Goal: Task Accomplishment & Management: Manage account settings

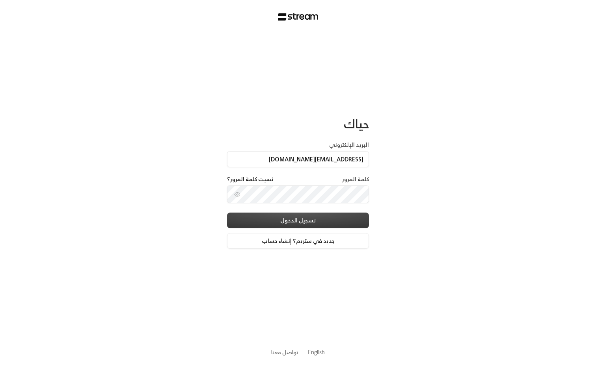
type input "[EMAIL_ADDRESS][DOMAIN_NAME]"
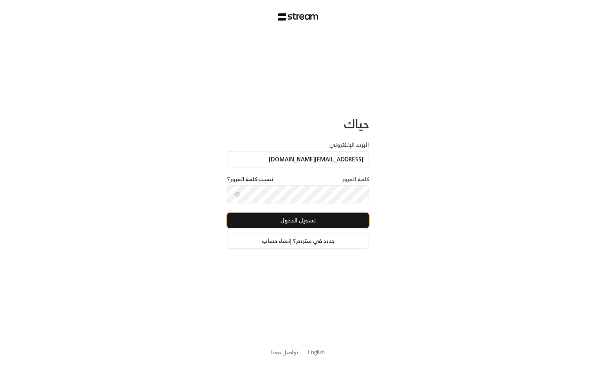
click at [284, 218] on button "تسجيل الدخول" at bounding box center [298, 221] width 142 height 16
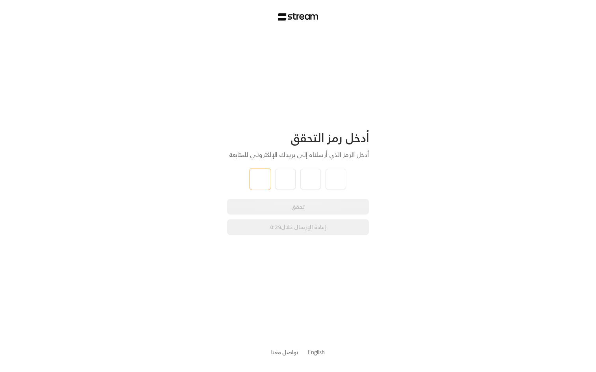
type input "8"
type input "6"
type input "9"
type input "7"
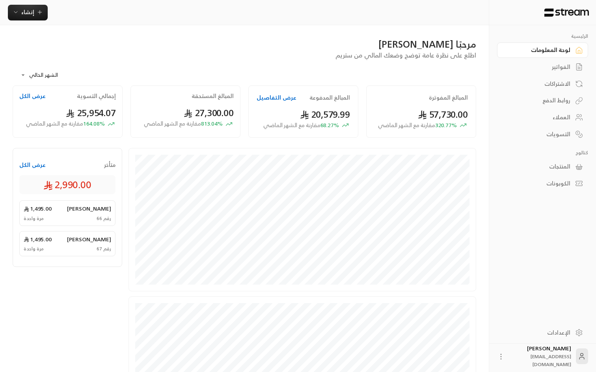
click at [39, 166] on button "عرض الكل" at bounding box center [32, 165] width 26 height 8
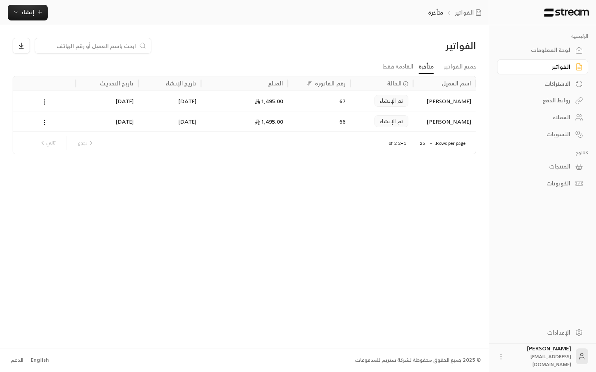
click at [560, 67] on div "الفواتير" at bounding box center [538, 67] width 63 height 8
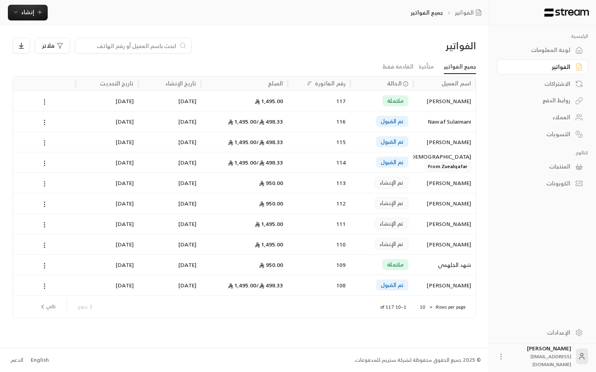
click at [46, 184] on icon at bounding box center [44, 183] width 7 height 7
click at [258, 45] on div at bounding box center [298, 186] width 596 height 372
click at [552, 54] on div "لوحة المعلومات" at bounding box center [538, 50] width 63 height 8
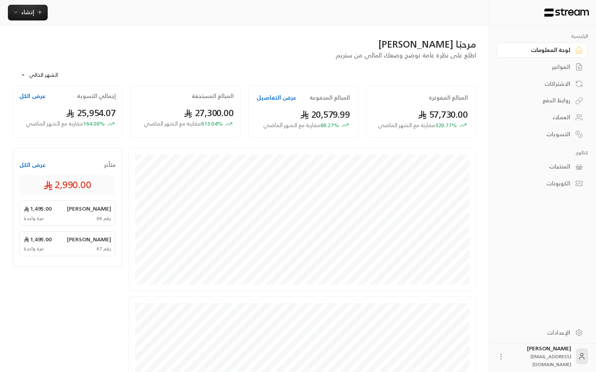
click at [33, 166] on button "عرض الكل" at bounding box center [32, 165] width 26 height 8
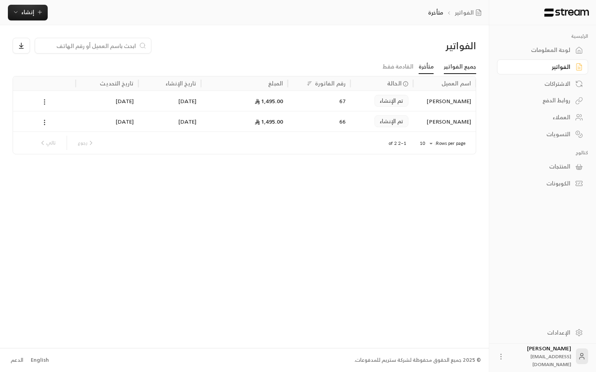
click at [460, 69] on link "جميع الفواتير" at bounding box center [460, 67] width 32 height 14
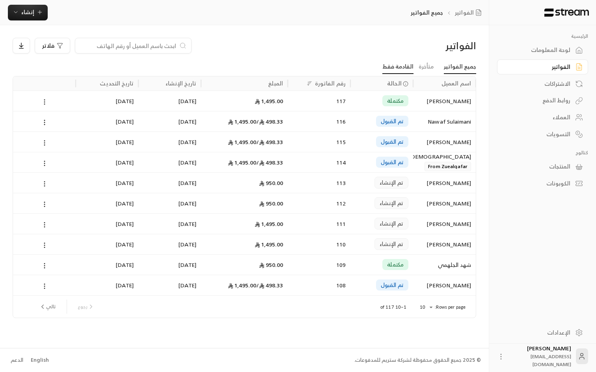
click at [404, 70] on link "القادمة فقط" at bounding box center [397, 67] width 31 height 14
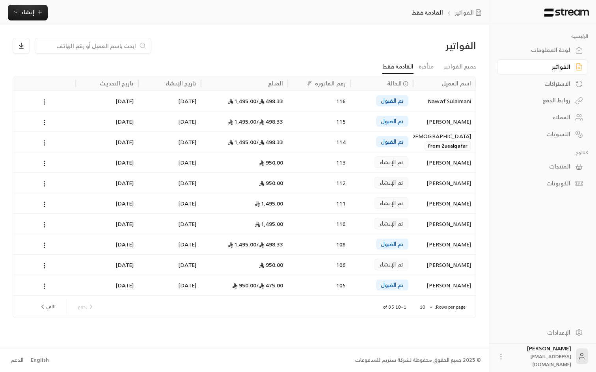
click at [318, 165] on div "113" at bounding box center [318, 162] width 53 height 20
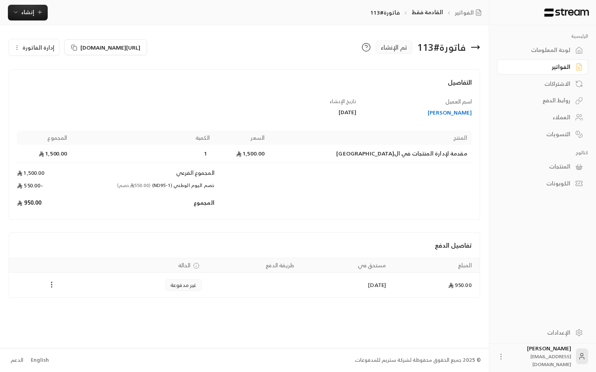
click at [48, 285] on icon "Payments" at bounding box center [52, 285] width 8 height 8
click at [85, 237] on div at bounding box center [298, 186] width 596 height 372
click at [25, 44] on span "إدارة الفاتورة" at bounding box center [38, 48] width 32 height 10
click at [200, 111] on div "اسم العميل [PERSON_NAME] تاريخ الإنشاء [DATE] المنتج السعر الكمية المجموع مقدمة…" at bounding box center [244, 155] width 462 height 114
click at [479, 46] on icon at bounding box center [474, 47] width 9 height 9
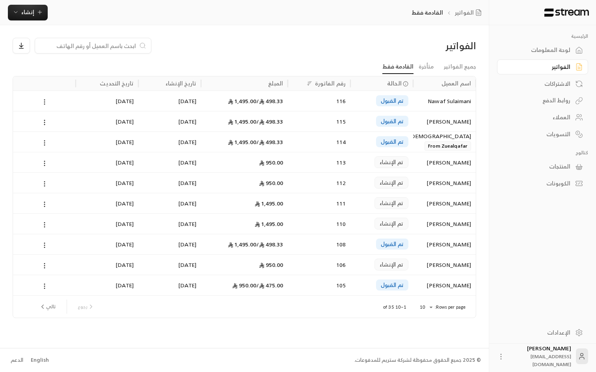
click at [427, 307] on body "الرئيسية لوحة المعلومات الفواتير الاشتراكات روابط الدفع العملاء التسويات كتالوج…" at bounding box center [298, 186] width 596 height 372
click at [431, 343] on li "50" at bounding box center [425, 344] width 22 height 13
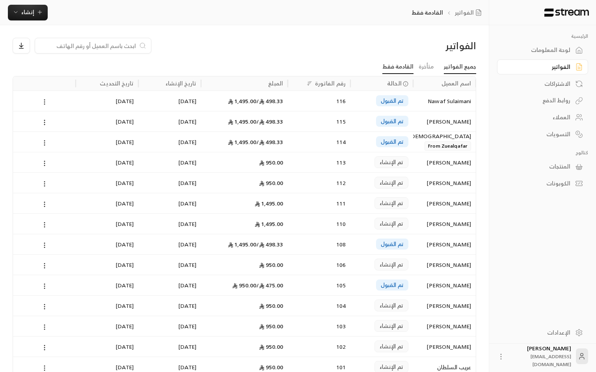
click at [453, 66] on link "جميع الفواتير" at bounding box center [460, 67] width 32 height 14
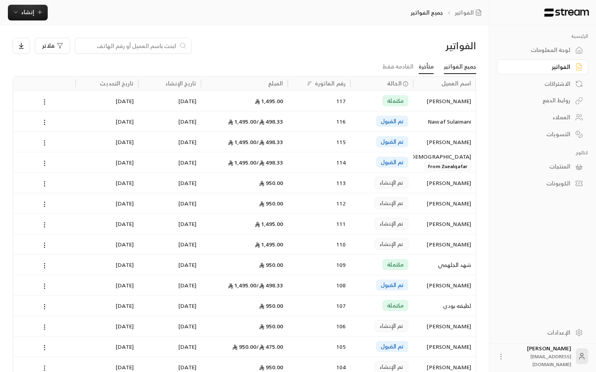
click at [433, 65] on link "متأخرة" at bounding box center [425, 67] width 15 height 14
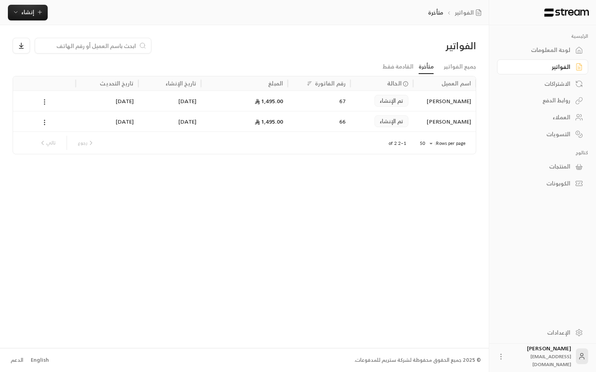
click at [238, 219] on div "الفواتير جميع الفواتير متأخرة القادمة فقط اسم العميل الحالة رقم الفاتورة المبلغ…" at bounding box center [244, 186] width 489 height 323
click at [459, 70] on link "جميع الفواتير" at bounding box center [460, 67] width 32 height 14
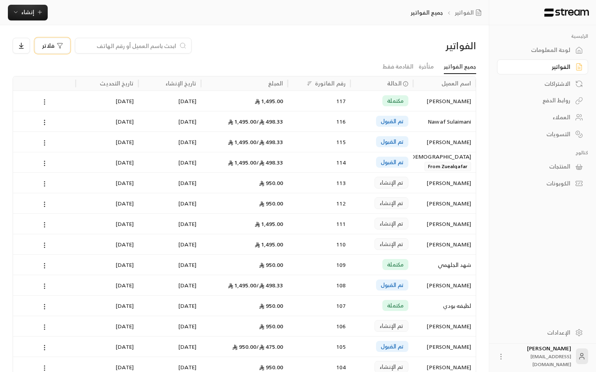
click at [50, 47] on span "فلاتر" at bounding box center [48, 46] width 12 height 6
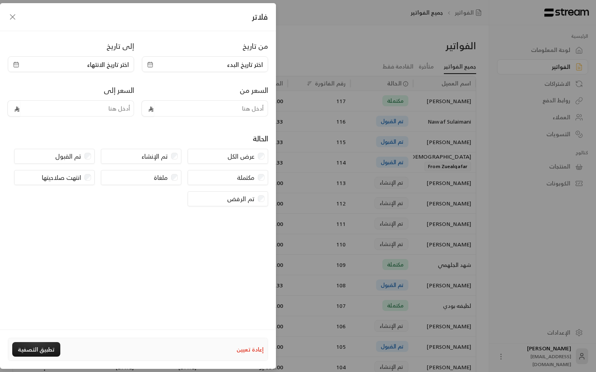
click at [256, 180] on div "مكتملة" at bounding box center [228, 177] width 80 height 15
click at [196, 107] on input "tel" at bounding box center [211, 108] width 114 height 16
click at [112, 112] on input "tel" at bounding box center [77, 108] width 114 height 16
type input "950"
click at [202, 110] on input "tel" at bounding box center [211, 108] width 114 height 16
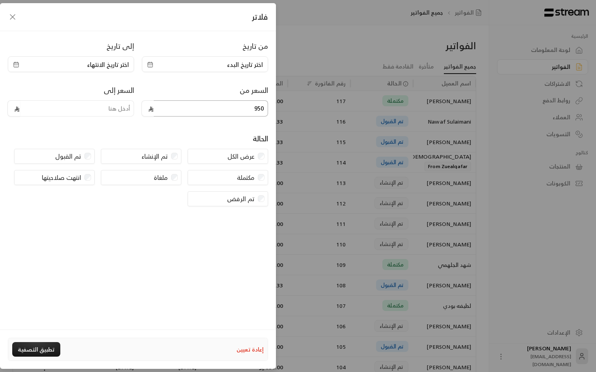
type input "950"
click at [194, 133] on div "من تاريخ اختر تاريخ البدء إلى تاريخ اختر تاريخ الانتهاء السعر من 950 السعر إلى …" at bounding box center [138, 180] width 276 height 299
click at [46, 349] on button "تطبيق التصفية" at bounding box center [36, 349] width 48 height 15
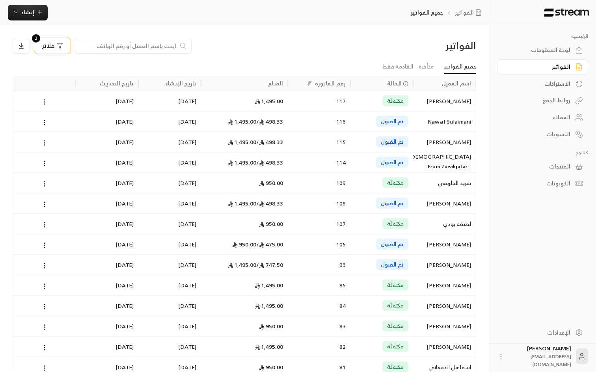
click at [58, 46] on icon "button" at bounding box center [60, 46] width 6 height 6
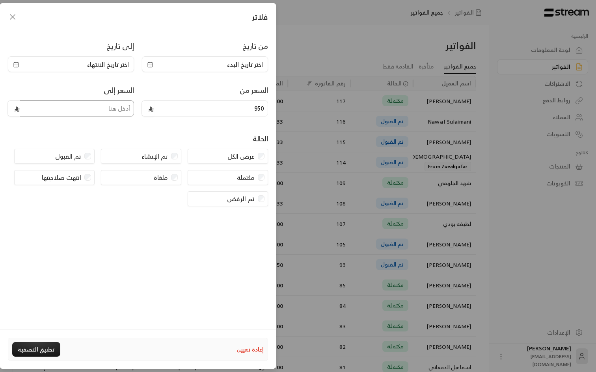
click at [108, 111] on input "tel" at bounding box center [77, 108] width 114 height 16
type input "950"
click at [121, 139] on div "الحالة" at bounding box center [138, 141] width 260 height 16
click at [34, 347] on button "تطبيق التصفية" at bounding box center [36, 349] width 48 height 15
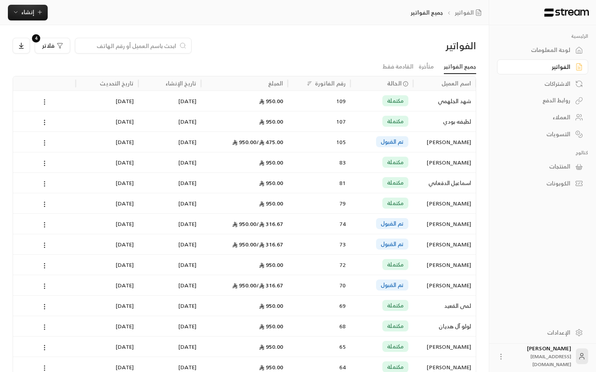
click at [355, 63] on ul "جميع الفواتير متأخرة القادمة فقط" at bounding box center [244, 67] width 463 height 14
click at [47, 45] on span "فلاتر" at bounding box center [48, 46] width 12 height 6
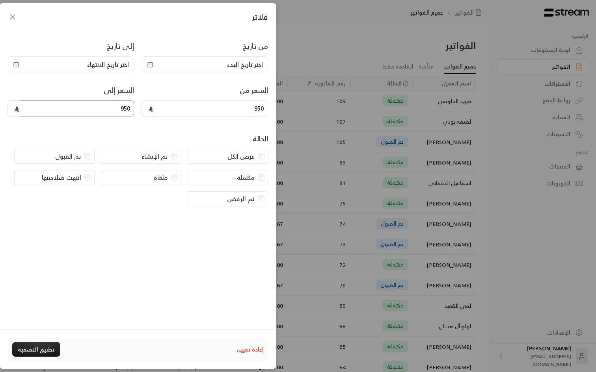
click at [106, 107] on input "950" at bounding box center [77, 108] width 114 height 16
type input "1495"
click at [196, 105] on input "950" at bounding box center [211, 108] width 114 height 16
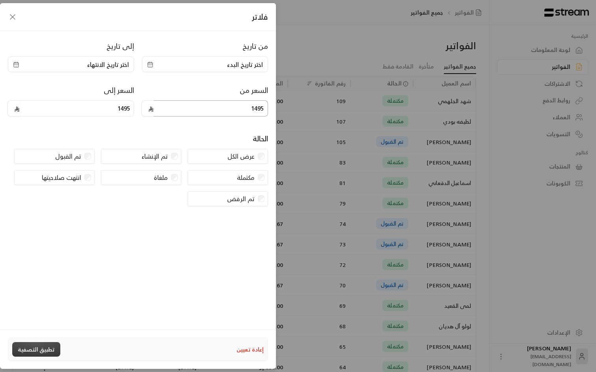
type input "1495"
click at [43, 344] on button "تطبيق التصفية" at bounding box center [36, 349] width 48 height 15
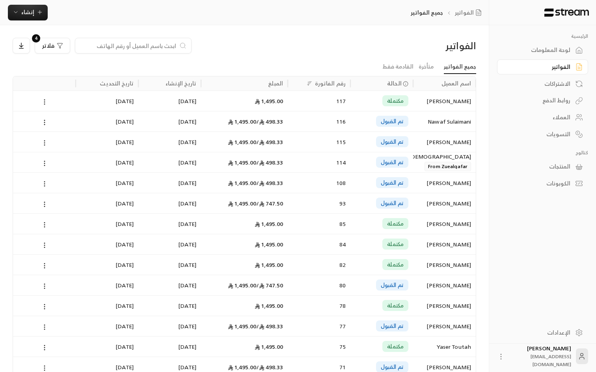
click at [329, 37] on div "الفواتير فلاتر 4 جميع الفواتير متأخرة القادمة فقط اسم العميل الحالة رقم الفاتور…" at bounding box center [244, 260] width 489 height 470
click at [206, 51] on div "فلاتر 4" at bounding box center [186, 46] width 346 height 16
click at [299, 59] on div "الفواتير فلاتر 4" at bounding box center [244, 49] width 471 height 22
click at [557, 67] on div "الفواتير" at bounding box center [538, 67] width 63 height 8
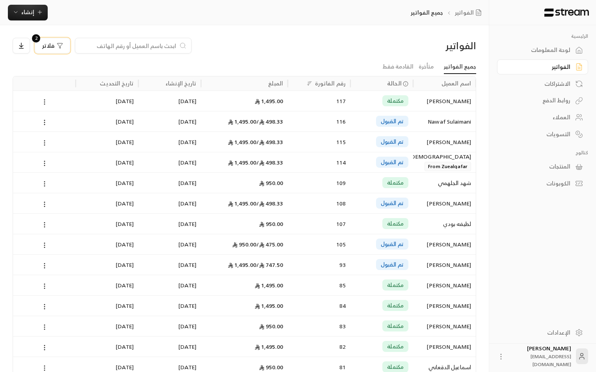
click at [50, 47] on span "فلاتر" at bounding box center [48, 46] width 12 height 6
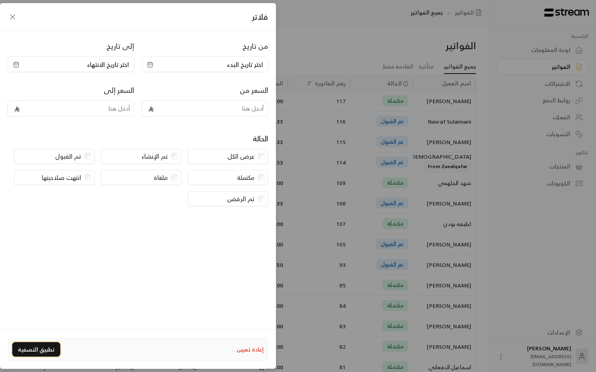
click at [38, 350] on button "تطبيق التصفية" at bounding box center [36, 349] width 48 height 15
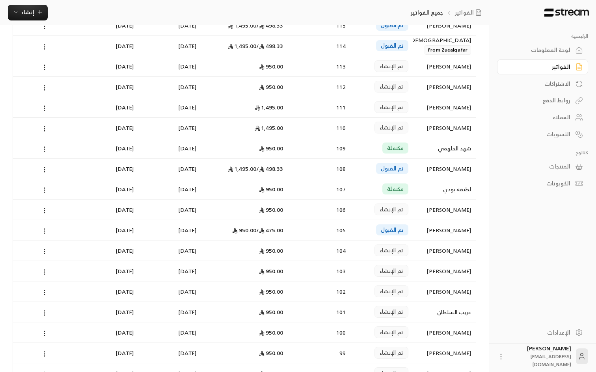
scroll to position [88, 0]
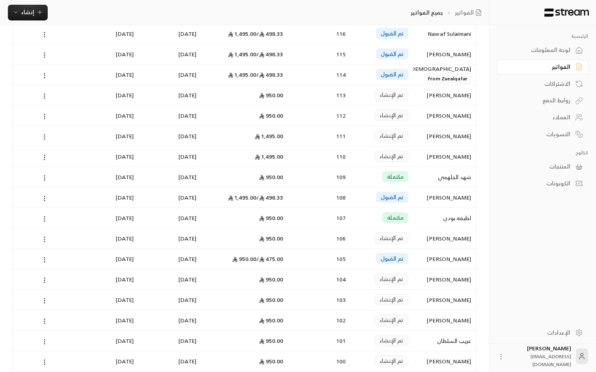
click at [362, 102] on div "تم الإنشاء" at bounding box center [381, 95] width 53 height 20
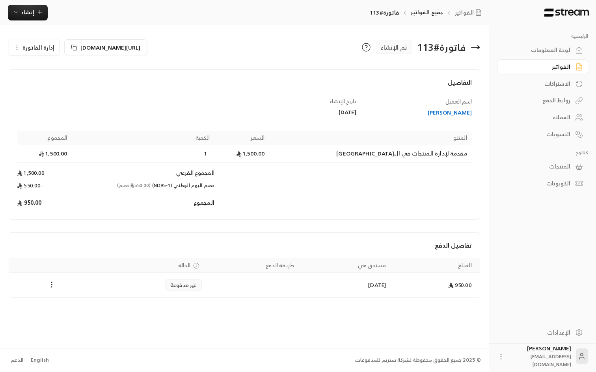
click at [572, 50] on link "لوحة المعلومات" at bounding box center [542, 50] width 91 height 15
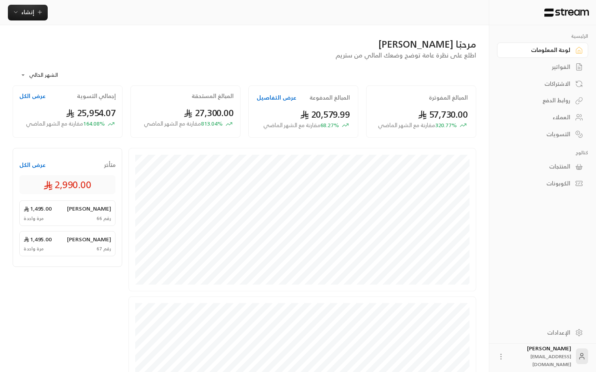
click at [82, 113] on span "25,954.07" at bounding box center [91, 113] width 50 height 16
click at [204, 111] on span "27,300.00" at bounding box center [209, 113] width 50 height 16
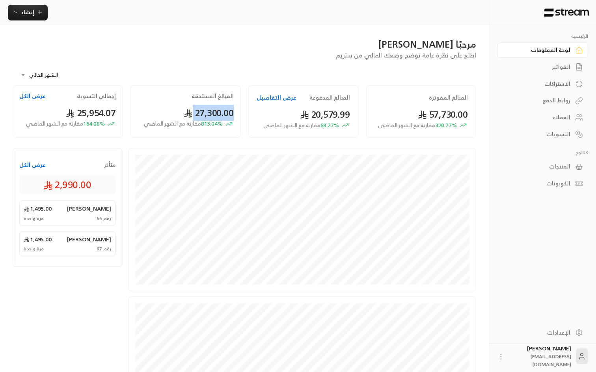
click at [204, 111] on span "27,300.00" at bounding box center [209, 113] width 50 height 16
click at [319, 113] on span "20,579.99" at bounding box center [325, 114] width 50 height 16
click at [446, 121] on span "320.77 % مقارنة مع الشهر الماضي" at bounding box center [417, 125] width 79 height 8
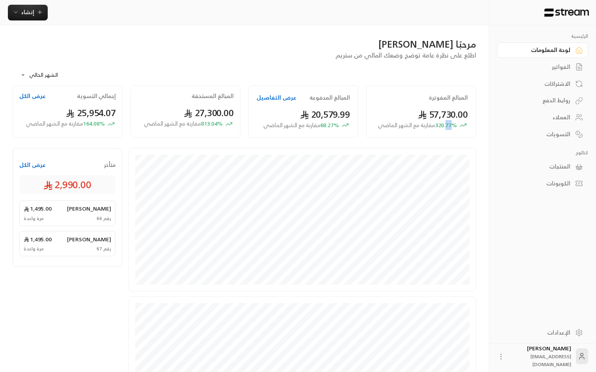
click at [446, 121] on span "320.77 % مقارنة مع الشهر الماضي" at bounding box center [417, 125] width 79 height 8
click at [437, 119] on span "57,730.00" at bounding box center [443, 114] width 50 height 16
click at [33, 72] on body "**********" at bounding box center [298, 186] width 596 height 372
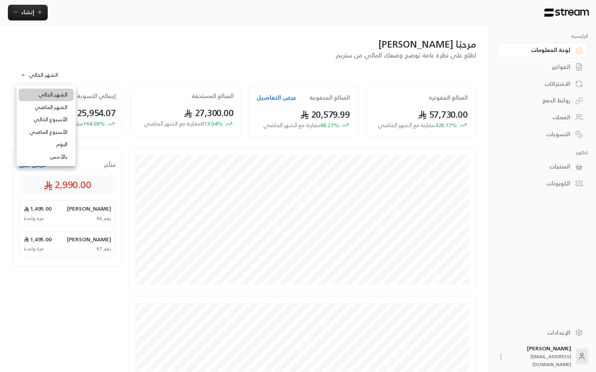
click at [53, 107] on li "الشهر الماضي" at bounding box center [46, 107] width 55 height 13
type input "**********"
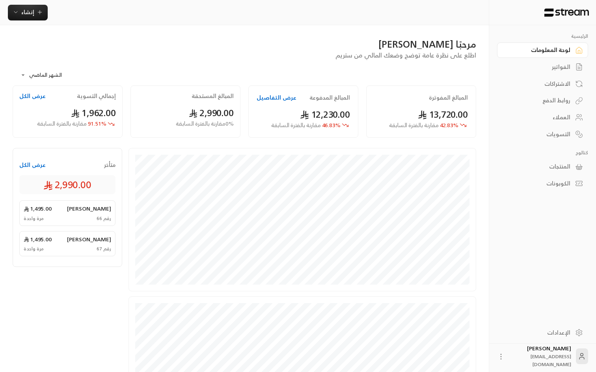
click at [33, 71] on body "**********" at bounding box center [298, 186] width 596 height 372
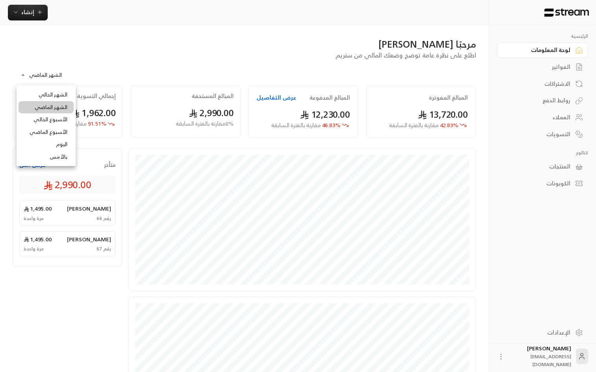
click at [87, 61] on div at bounding box center [298, 186] width 596 height 372
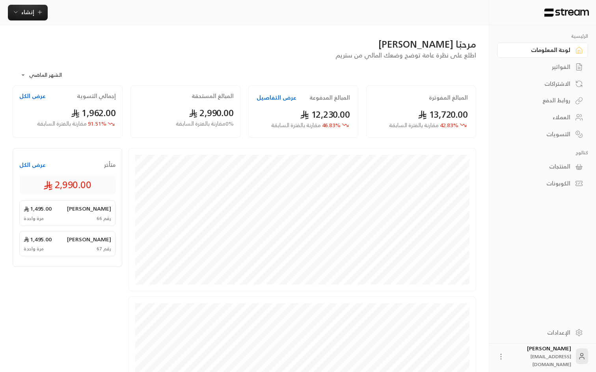
click at [398, 63] on div "**********" at bounding box center [244, 73] width 463 height 26
click at [571, 331] on link "الإعدادات" at bounding box center [542, 332] width 91 height 15
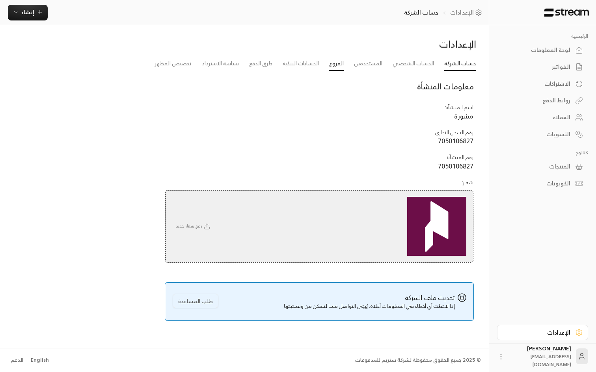
click at [331, 69] on link "الفروع" at bounding box center [336, 64] width 15 height 14
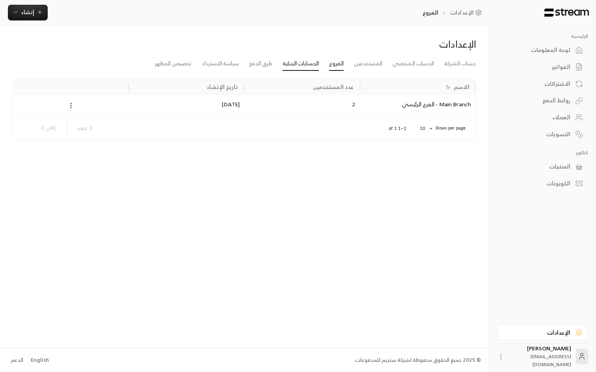
click at [296, 63] on link "الحسابات البنكية" at bounding box center [300, 64] width 36 height 14
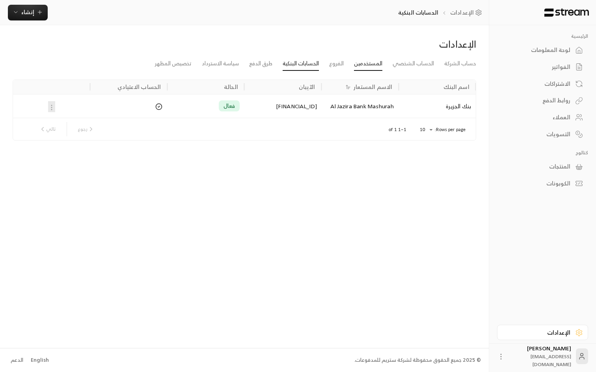
click at [365, 64] on link "المستخدمين" at bounding box center [368, 64] width 28 height 14
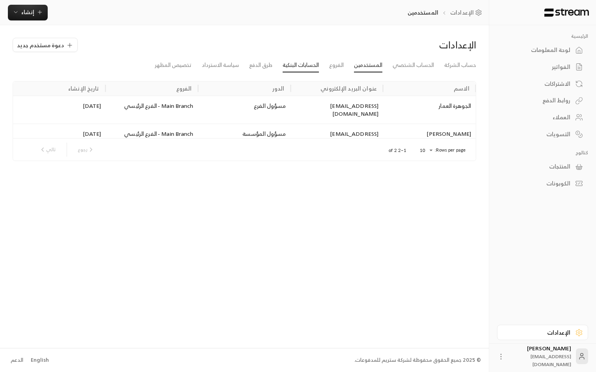
click at [294, 69] on link "الحسابات البنكية" at bounding box center [300, 65] width 36 height 14
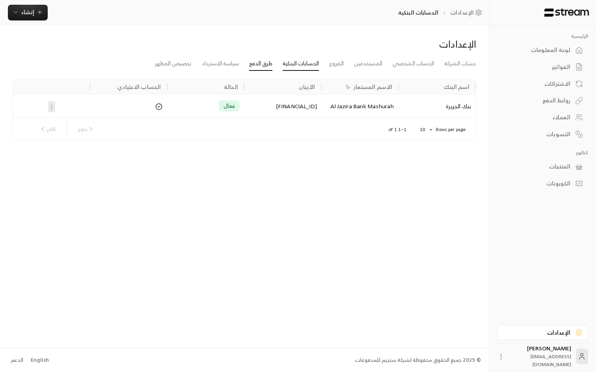
click at [264, 64] on link "طرق الدفع" at bounding box center [260, 64] width 23 height 14
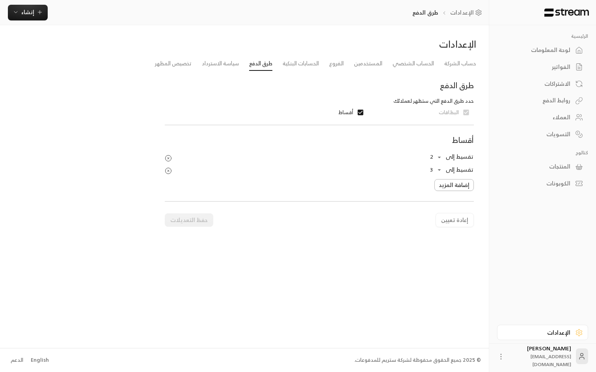
click at [444, 185] on button "إضافة المزيد" at bounding box center [453, 185] width 39 height 12
click at [437, 181] on body "الرئيسية لوحة المعلومات الفواتير الاشتراكات روابط الدفع العملاء التسويات كتالوج…" at bounding box center [298, 186] width 596 height 372
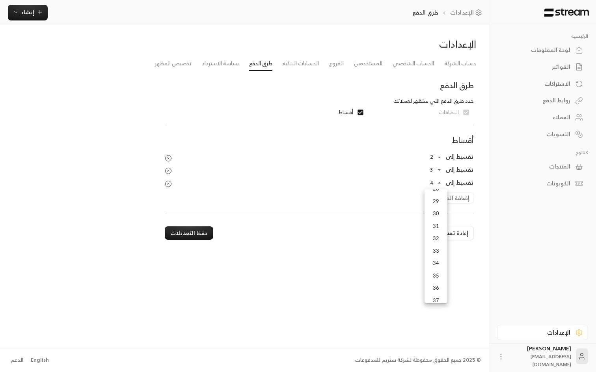
scroll to position [501, 0]
click at [345, 275] on div at bounding box center [298, 186] width 596 height 372
click at [167, 183] on icon "Products Preview" at bounding box center [168, 184] width 2 height 2
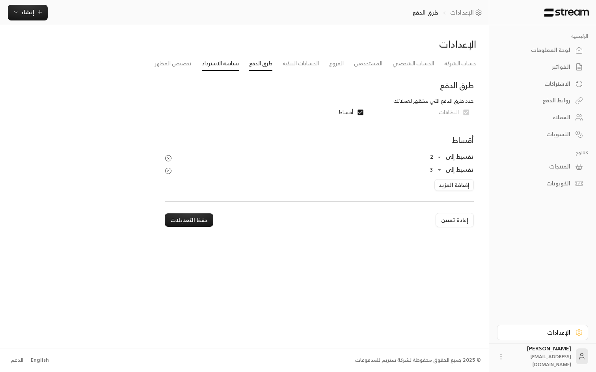
click at [214, 61] on link "سياسة الاسترداد" at bounding box center [220, 64] width 37 height 14
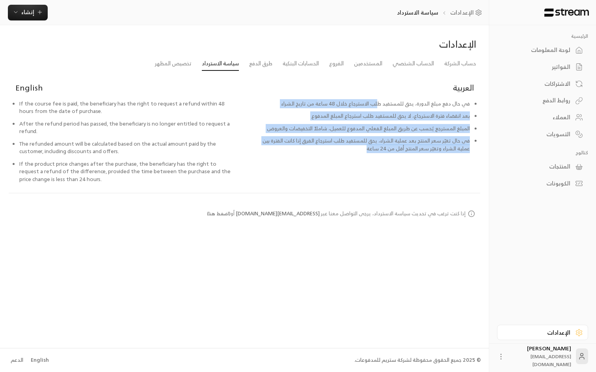
drag, startPoint x: 380, startPoint y: 102, endPoint x: 342, endPoint y: 158, distance: 68.0
click at [342, 158] on div "العربية في حال دفع مبلغ الدورة، يحق للمستفيد طلب الاسترجاع خلال 48 ساعة من تاري…" at bounding box center [362, 137] width 236 height 114
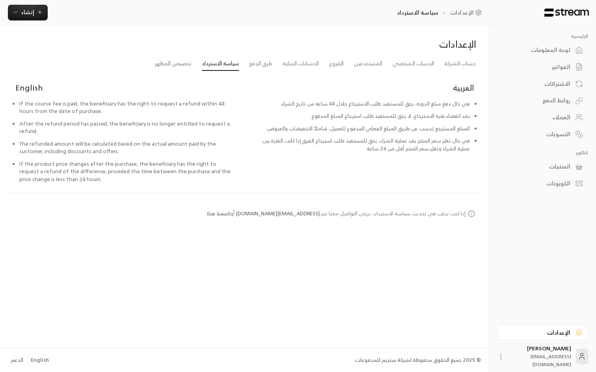
click at [301, 165] on div "العربية في حال دفع مبلغ الدورة، يحق للمستفيد طلب الاسترجاع خلال 48 ساعة من تاري…" at bounding box center [362, 137] width 236 height 114
click at [168, 63] on link "تخصيص المظهر" at bounding box center [173, 64] width 37 height 14
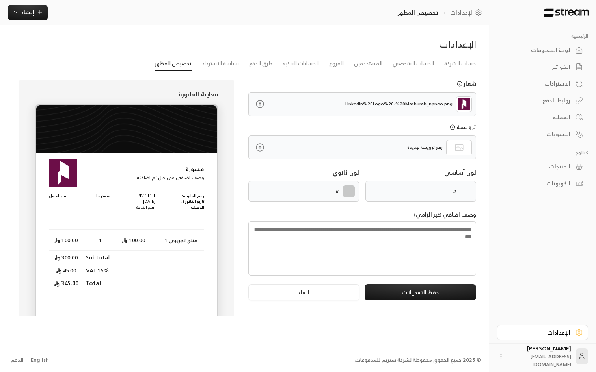
type input "******"
type textarea "**********"
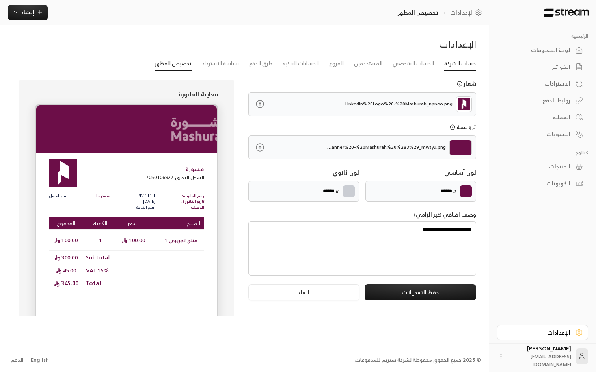
click at [464, 65] on link "حساب الشركة" at bounding box center [460, 64] width 32 height 14
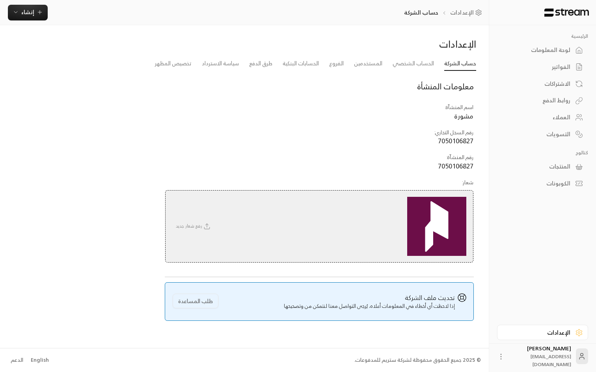
click at [567, 47] on div "لوحة المعلومات" at bounding box center [538, 50] width 63 height 8
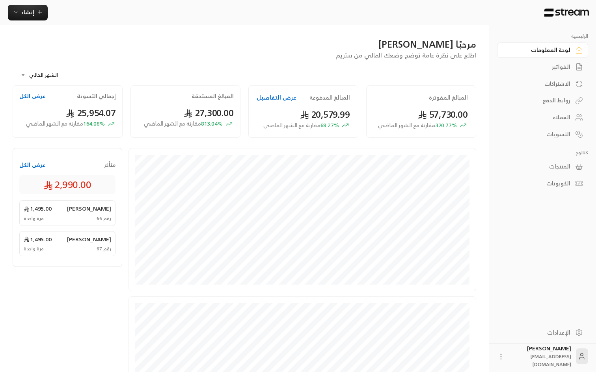
click at [284, 101] on button "عرض التفاصيل" at bounding box center [276, 98] width 40 height 8
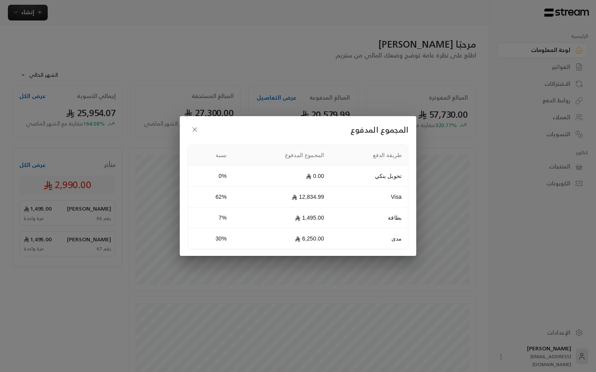
click at [225, 238] on td "30%" at bounding box center [210, 238] width 45 height 21
click at [258, 221] on td "1,495.00" at bounding box center [281, 218] width 97 height 21
click at [255, 132] on h2 "المجموع المدفوع" at bounding box center [298, 130] width 221 height 14
click at [195, 126] on button "button" at bounding box center [195, 130] width 14 height 14
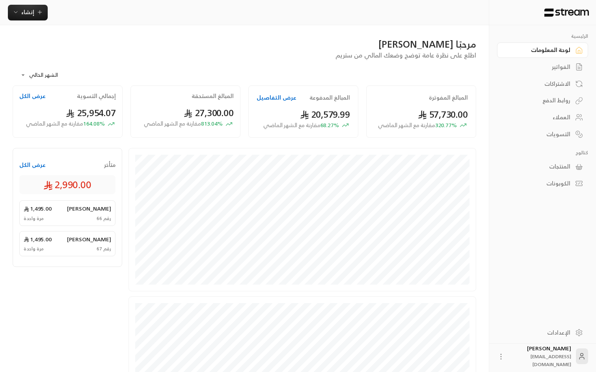
click at [26, 70] on body "**********" at bounding box center [298, 186] width 596 height 372
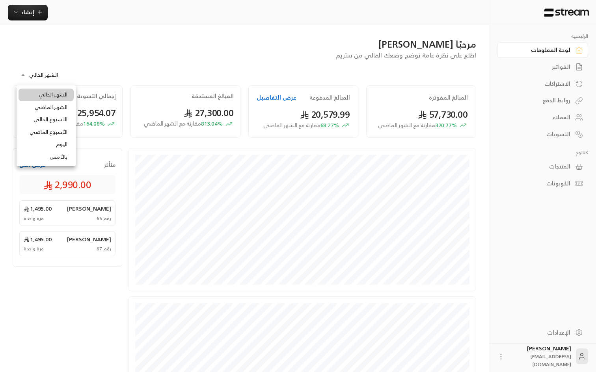
click at [50, 104] on li "الشهر الماضي" at bounding box center [46, 107] width 55 height 13
type input "**********"
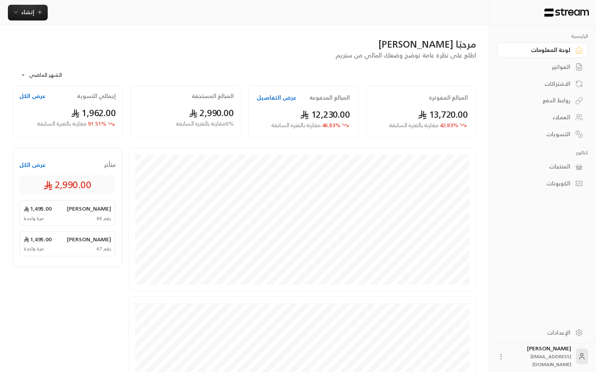
click at [265, 96] on button "عرض التفاصيل" at bounding box center [276, 98] width 40 height 8
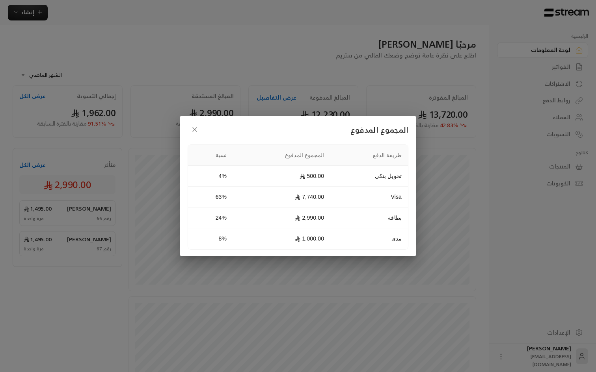
click at [195, 126] on icon "button" at bounding box center [195, 130] width 8 height 8
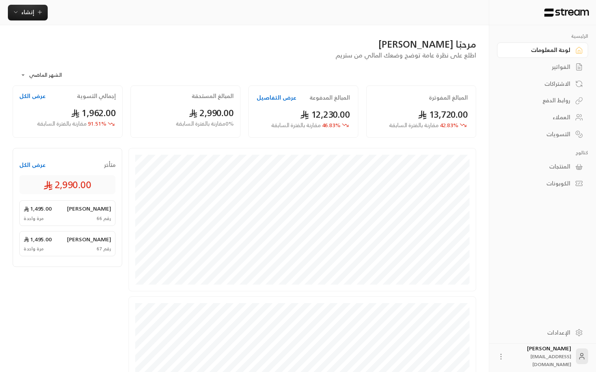
click at [263, 54] on div "مرحبًا [PERSON_NAME] اطلع على نظرة عامة توضح وضعك المالي من ستريم" at bounding box center [244, 49] width 471 height 22
click at [138, 45] on div "مرحبًا [PERSON_NAME]" at bounding box center [244, 44] width 463 height 13
